Goal: Information Seeking & Learning: Learn about a topic

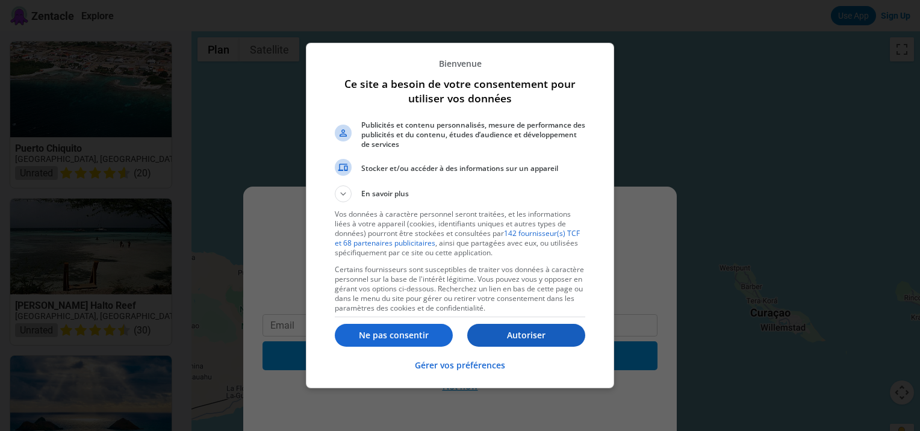
click at [515, 334] on p "Autoriser" at bounding box center [526, 335] width 118 height 12
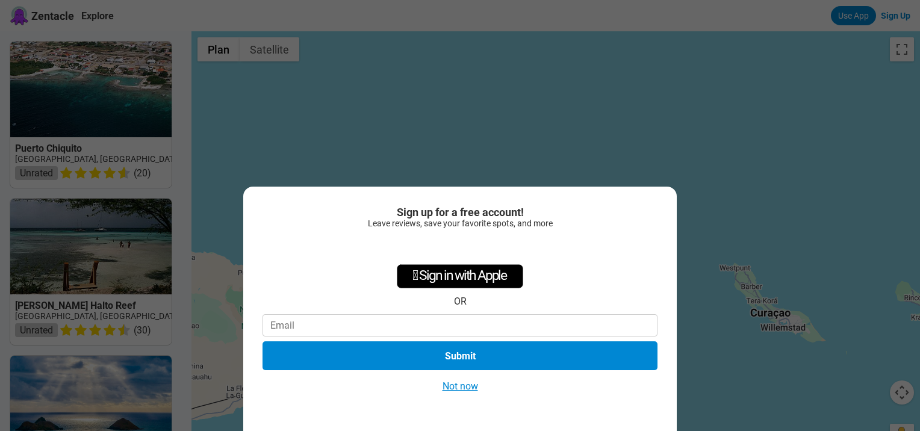
click at [464, 390] on button "Not now" at bounding box center [460, 386] width 43 height 13
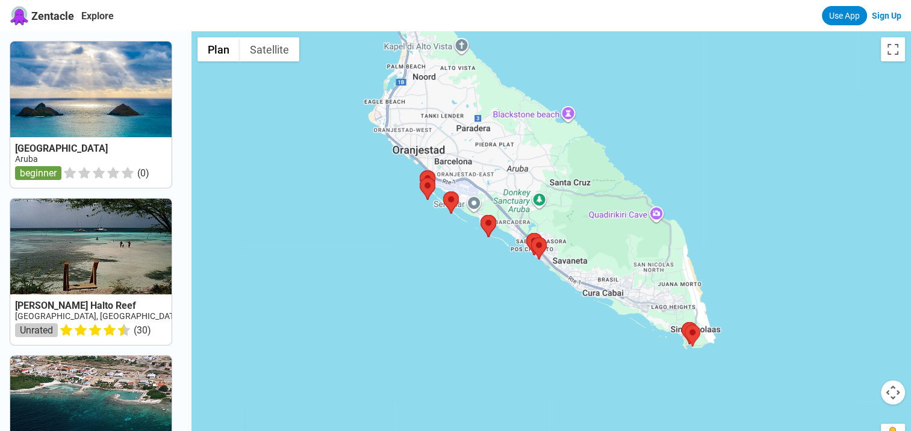
drag, startPoint x: 468, startPoint y: 217, endPoint x: 518, endPoint y: 284, distance: 83.5
click at [518, 284] on div at bounding box center [552, 246] width 720 height 431
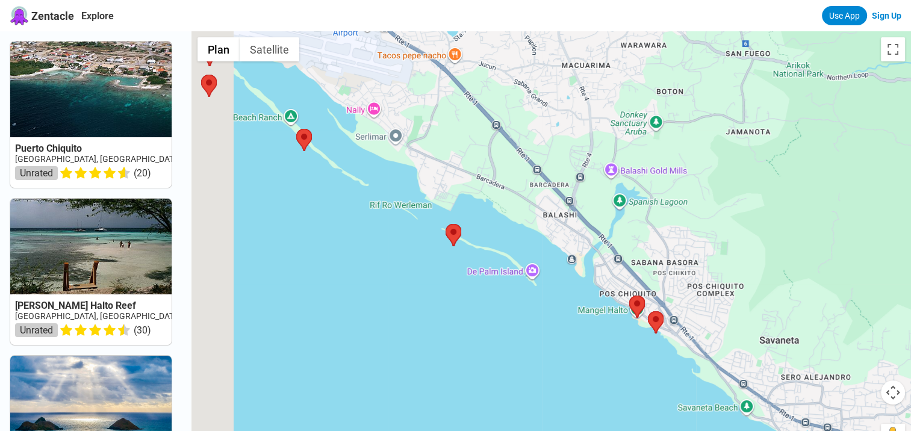
drag, startPoint x: 485, startPoint y: 316, endPoint x: 502, endPoint y: 335, distance: 26.1
click at [502, 335] on div at bounding box center [552, 246] width 720 height 431
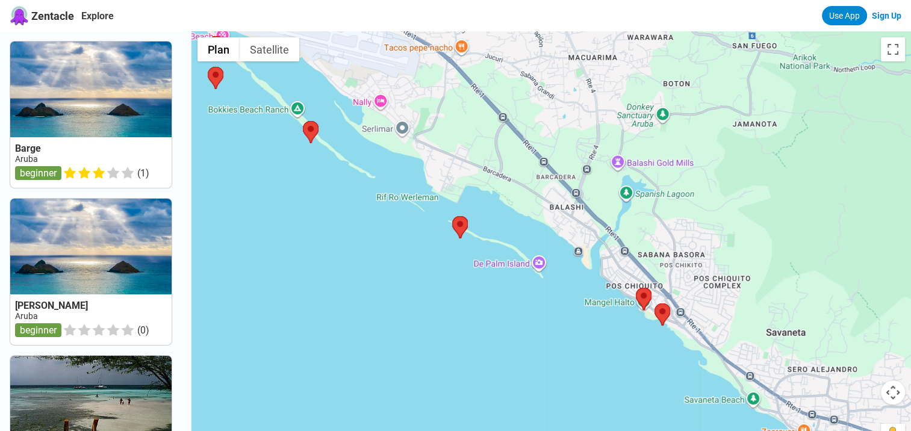
drag, startPoint x: 569, startPoint y: 369, endPoint x: 525, endPoint y: 323, distance: 63.5
click at [525, 323] on div at bounding box center [552, 246] width 720 height 431
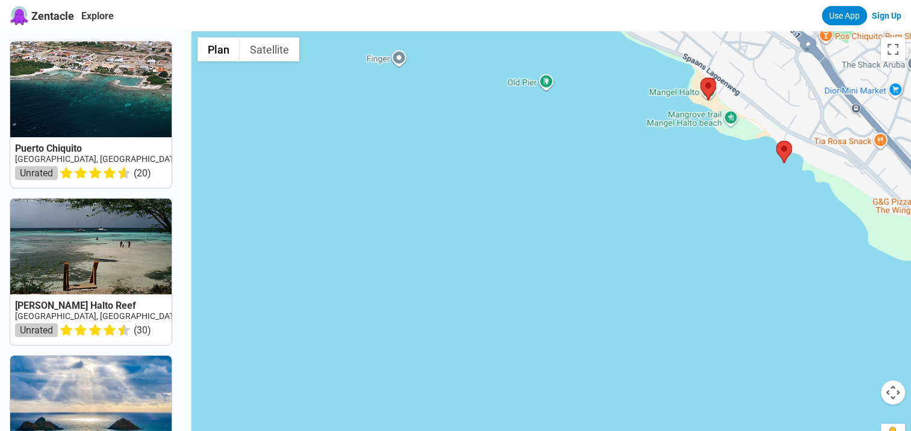
drag, startPoint x: 663, startPoint y: 172, endPoint x: 573, endPoint y: 261, distance: 126.9
click at [573, 261] on div at bounding box center [552, 246] width 720 height 431
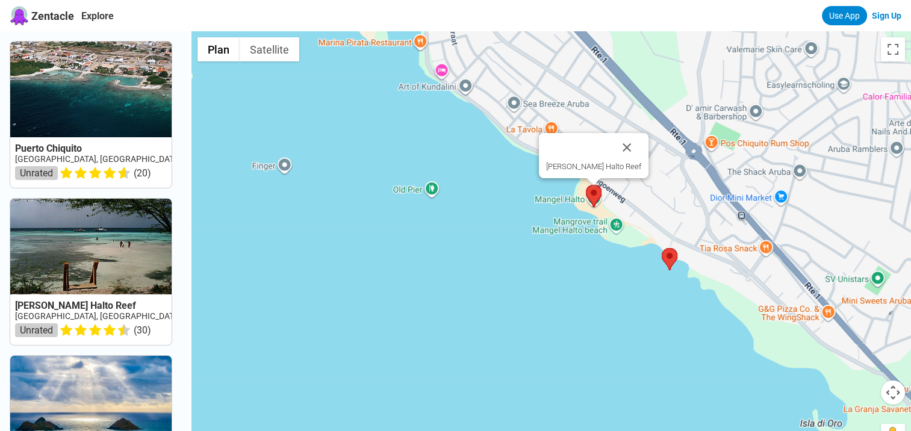
click at [597, 190] on img at bounding box center [594, 196] width 16 height 22
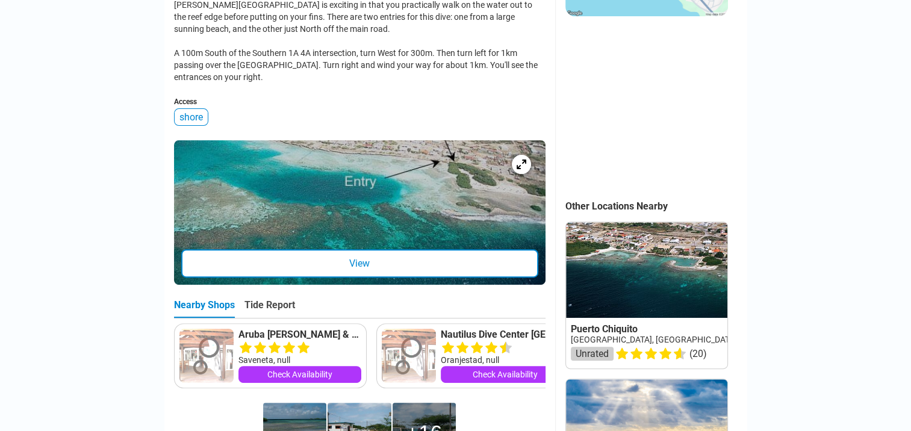
scroll to position [361, 0]
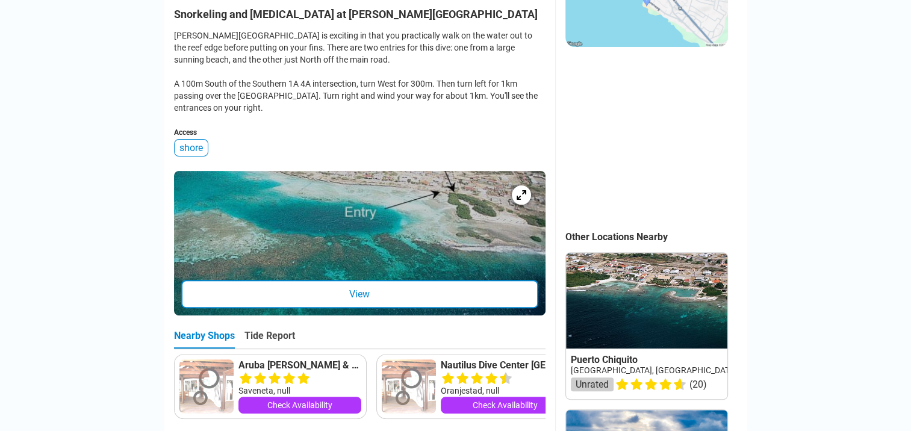
click at [363, 300] on div "View" at bounding box center [359, 294] width 357 height 28
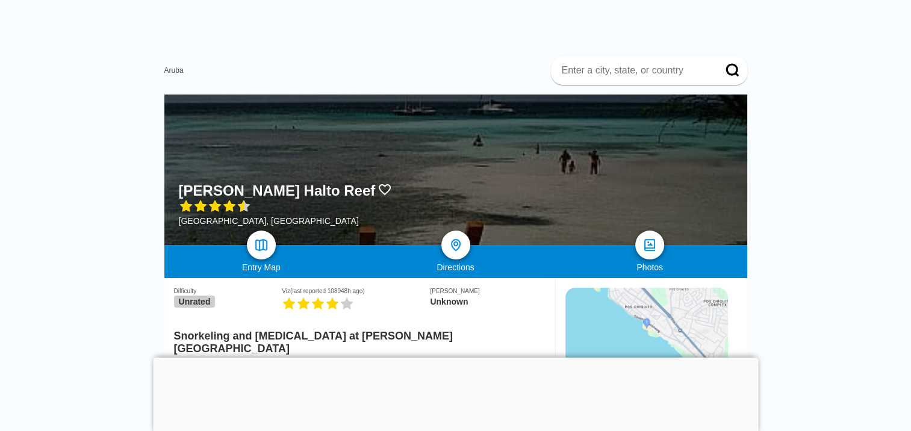
scroll to position [60, 0]
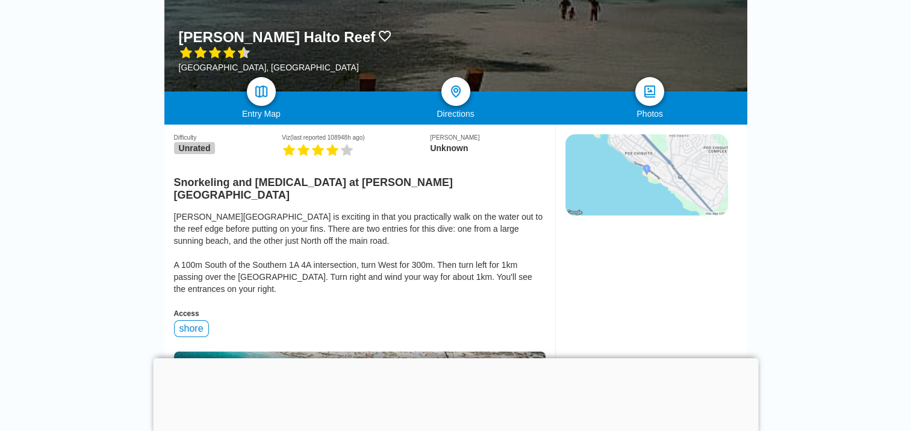
scroll to position [60, 0]
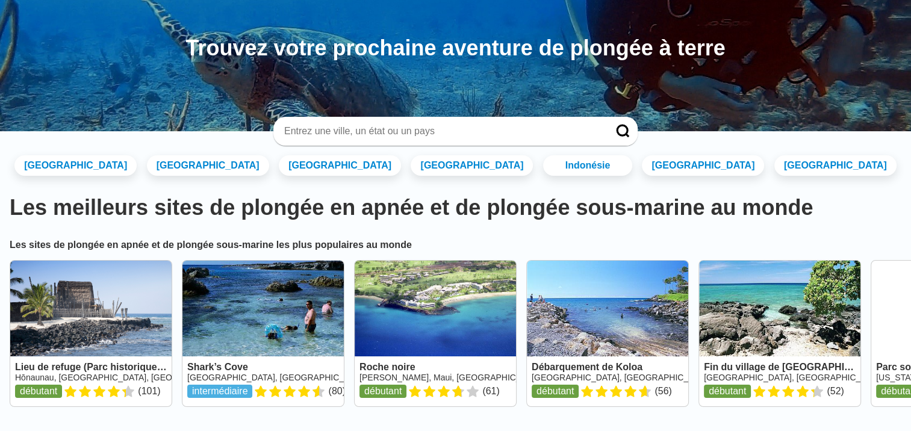
scroll to position [60, 0]
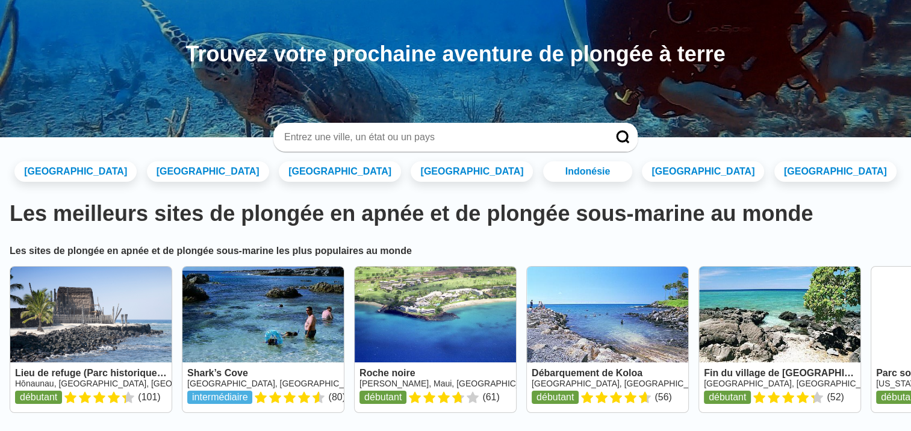
click at [308, 138] on input at bounding box center [441, 137] width 316 height 12
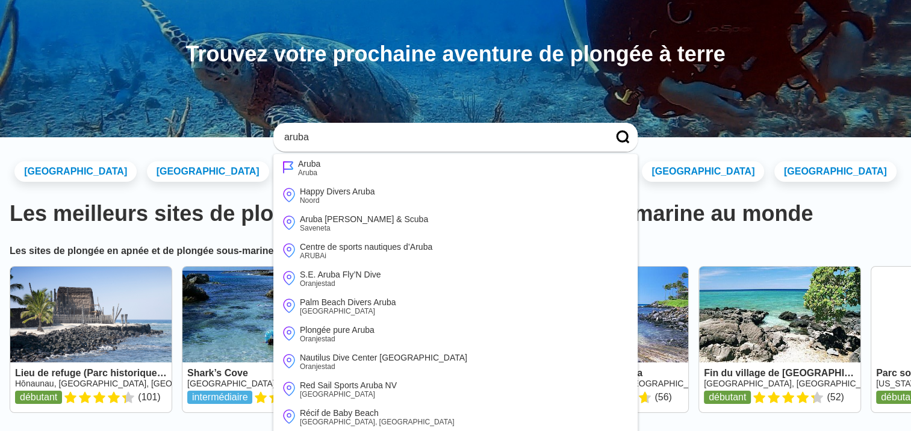
type input "aruba"
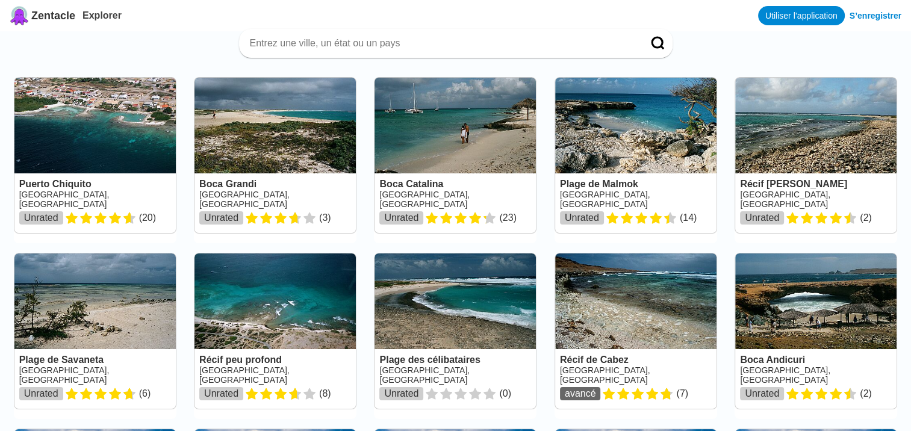
click at [623, 151] on link at bounding box center [635, 155] width 161 height 155
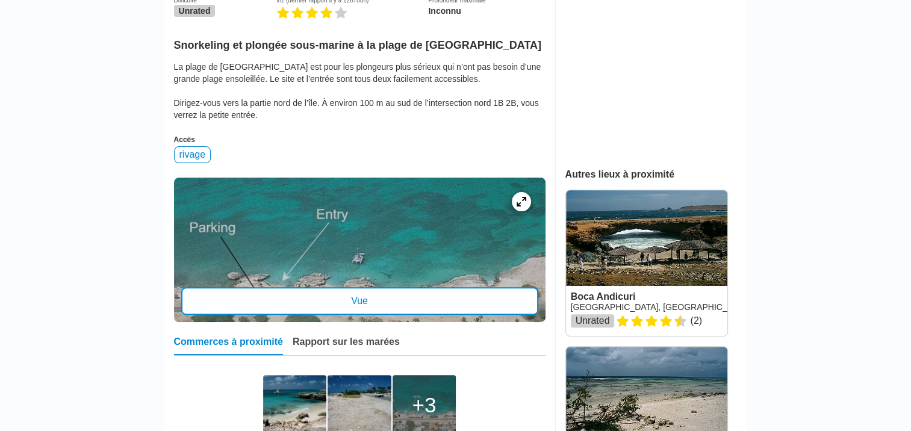
scroll to position [361, 0]
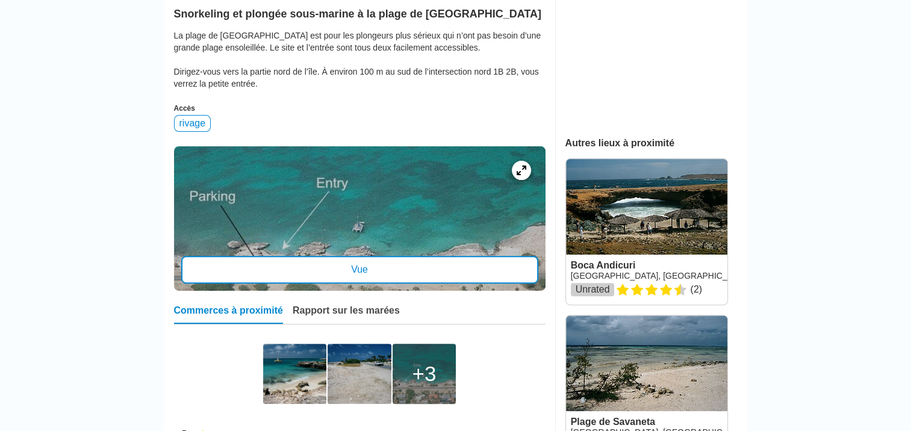
click at [357, 275] on div "Vue" at bounding box center [359, 270] width 357 height 28
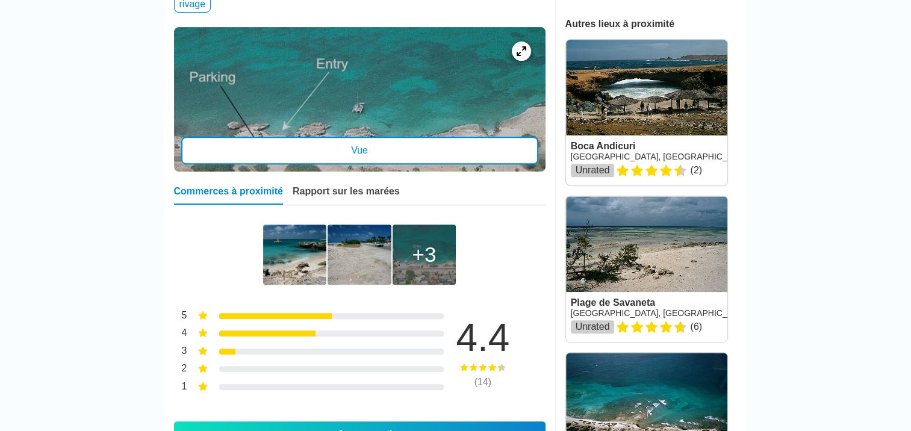
scroll to position [482, 0]
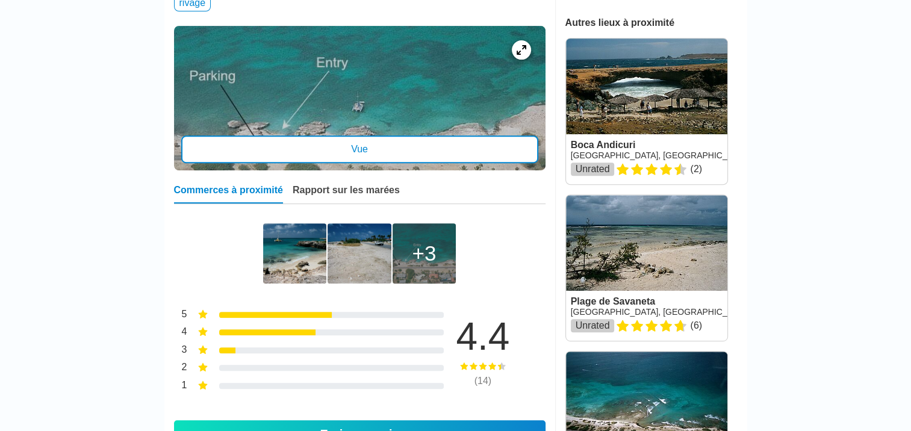
click at [294, 273] on img at bounding box center [294, 253] width 63 height 60
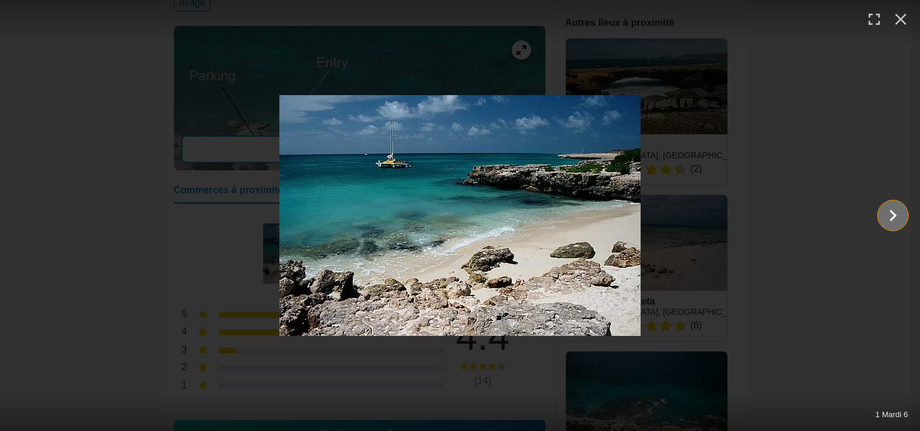
click at [891, 219] on icon "Montrez la diapositive 2 de 6" at bounding box center [893, 215] width 7 height 11
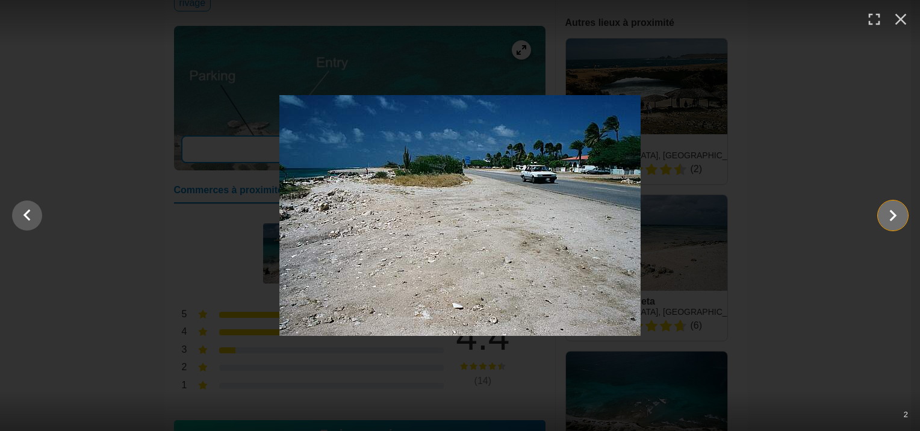
click at [891, 219] on icon "Montrez la diapositive 3 de 6" at bounding box center [893, 215] width 7 height 11
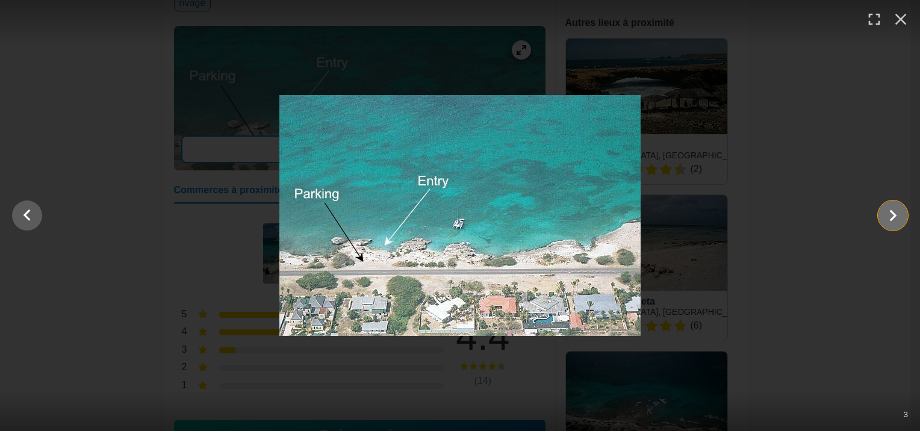
click at [891, 219] on icon "Montrez la diapositive 4 de 6" at bounding box center [893, 215] width 7 height 11
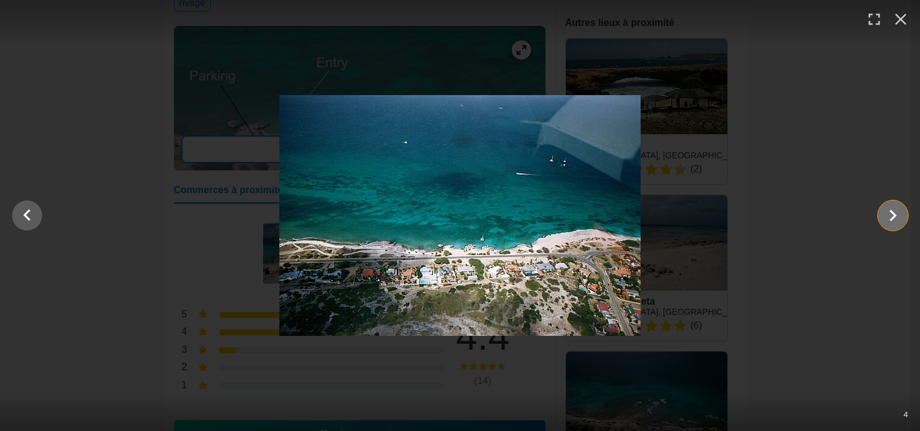
click at [891, 219] on icon "Montrez la diapositive 5 de 6" at bounding box center [893, 215] width 7 height 11
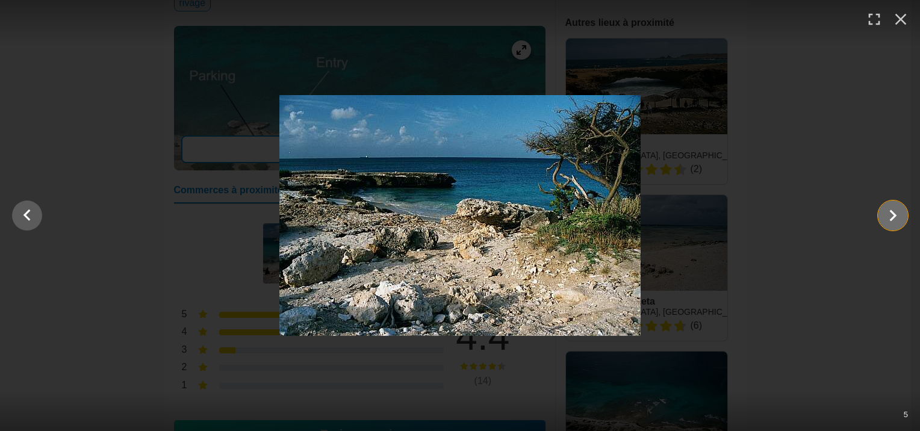
click at [891, 219] on icon "Montrez la diapositive 6 de 6" at bounding box center [893, 215] width 7 height 11
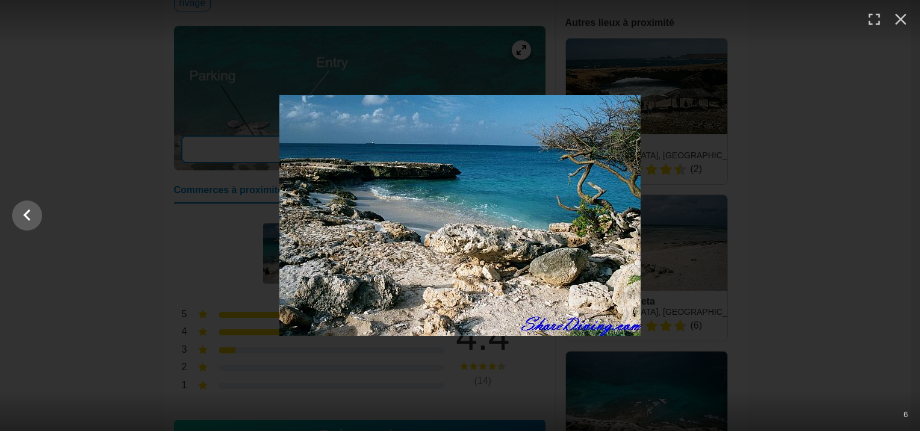
click at [891, 219] on div at bounding box center [460, 215] width 920 height 241
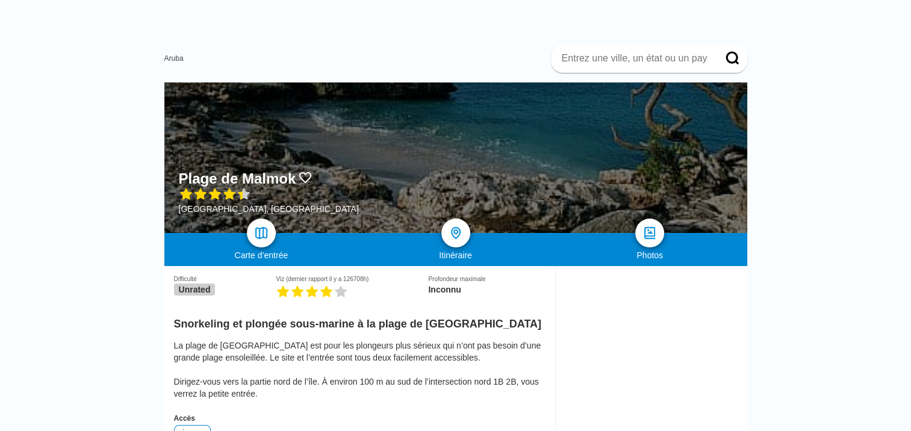
scroll to position [0, 0]
